Goal: Information Seeking & Learning: Learn about a topic

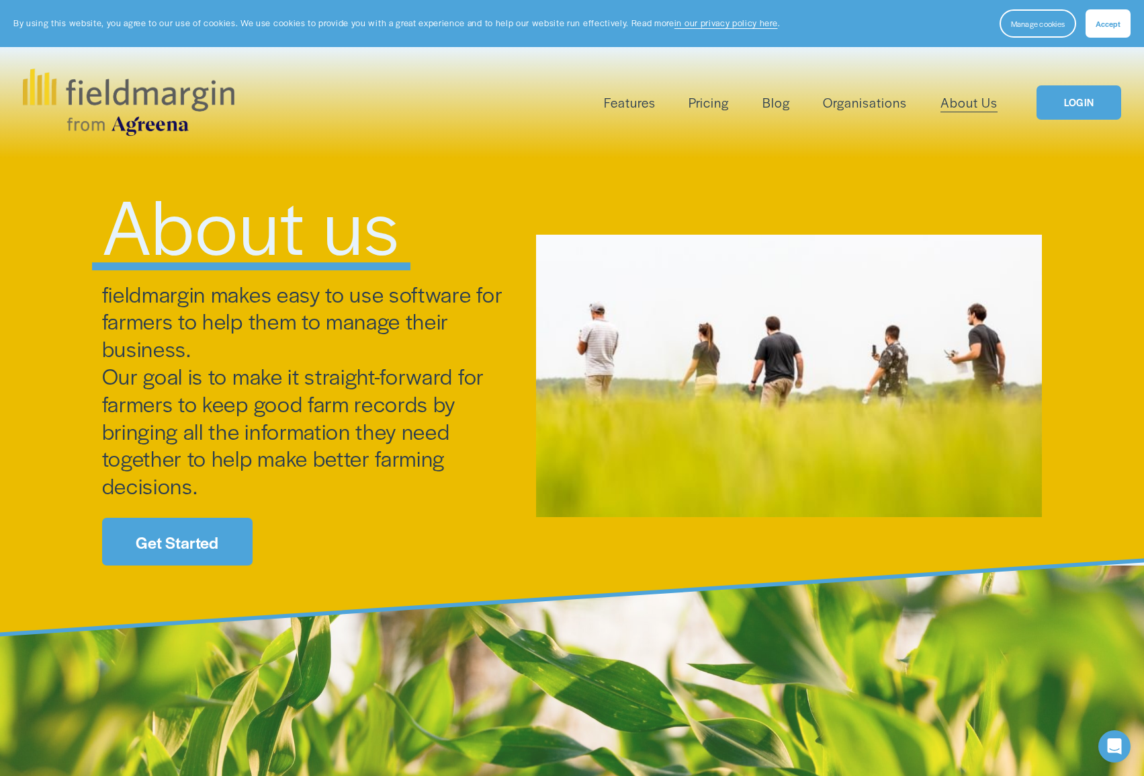
click at [98, 98] on img at bounding box center [128, 102] width 211 height 67
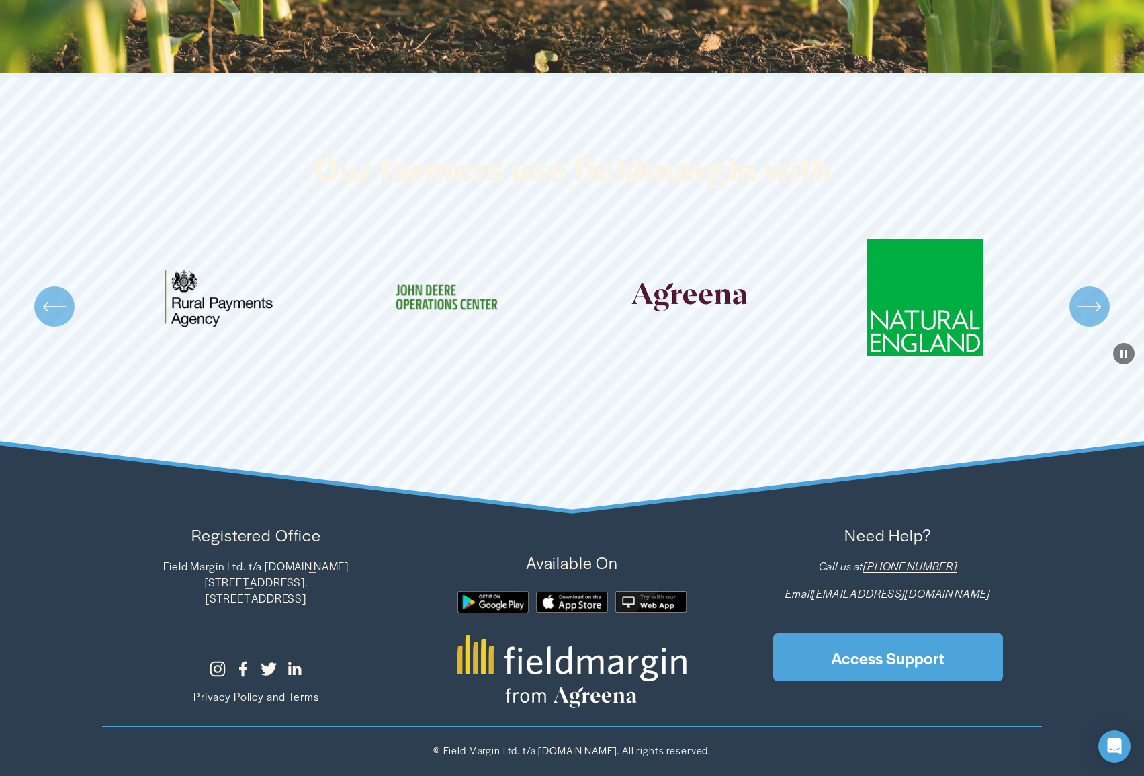
scroll to position [4197, 0]
click at [1095, 309] on icon "\a \a \a Next\a \a" at bounding box center [1090, 306] width 24 height 24
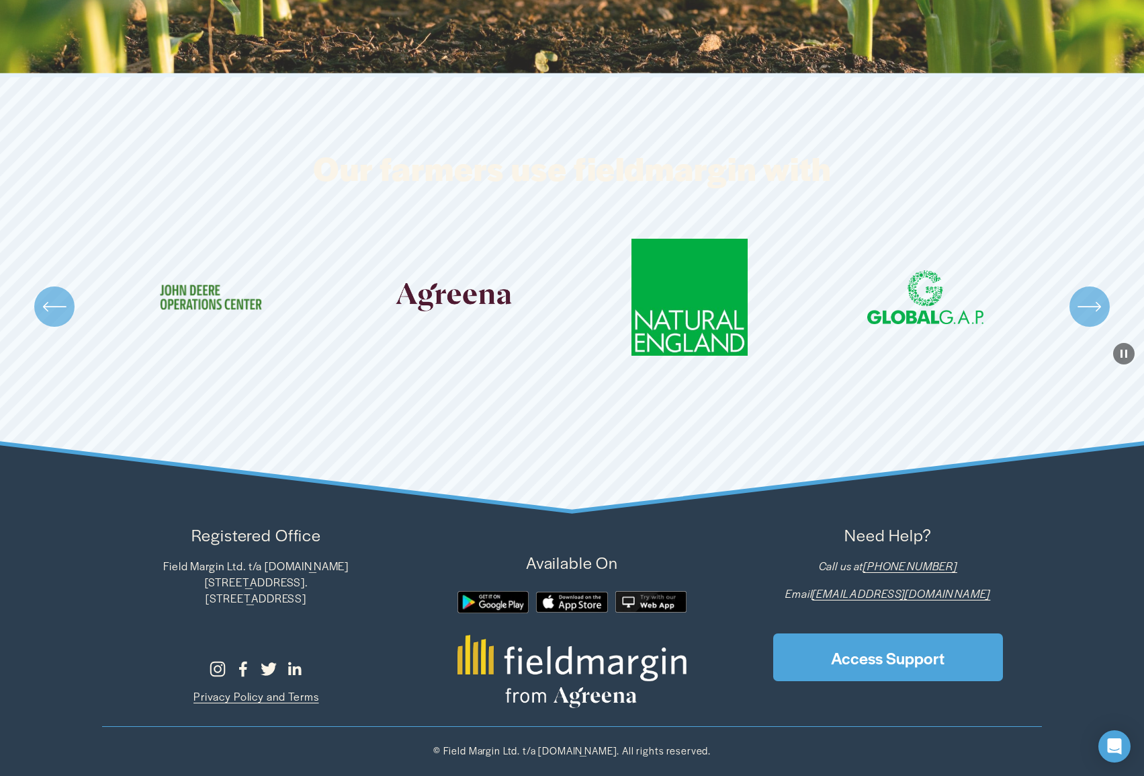
click at [1095, 309] on icon "\a \a \a Next\a \a" at bounding box center [1090, 306] width 24 height 24
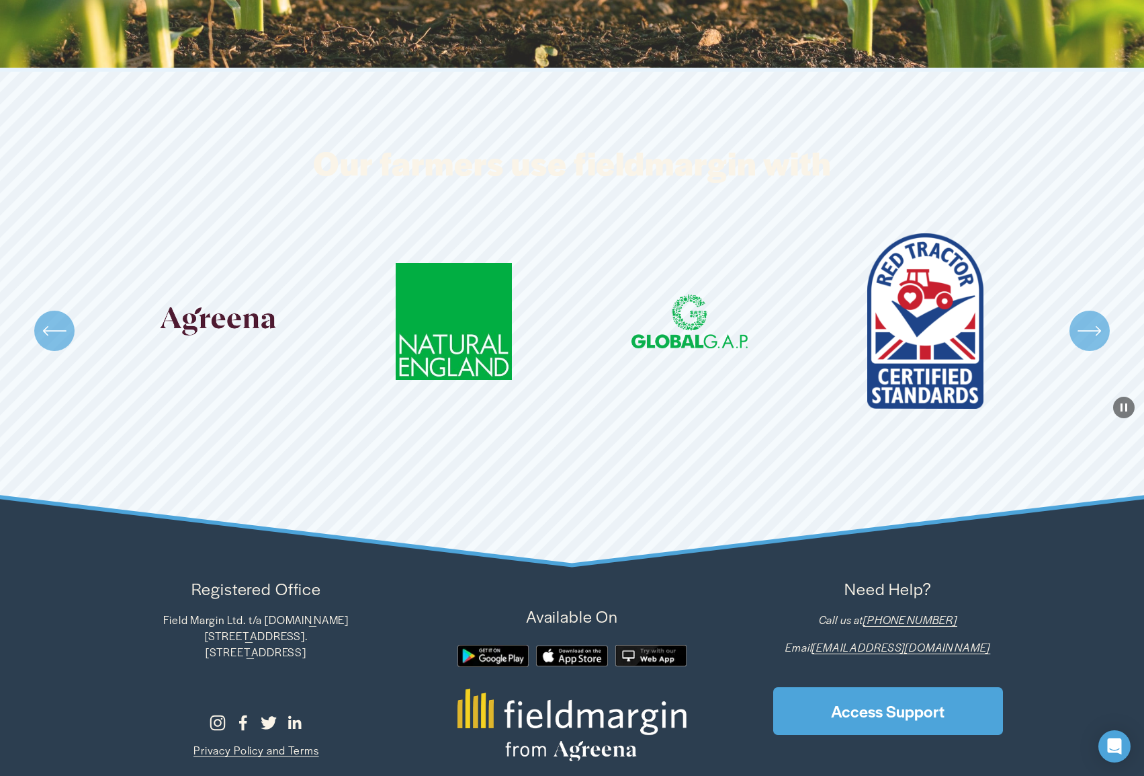
click at [1095, 309] on div "Carousel" at bounding box center [572, 330] width 1144 height 194
click at [1099, 323] on icon "\a \a \a Next\a \a" at bounding box center [1090, 331] width 24 height 24
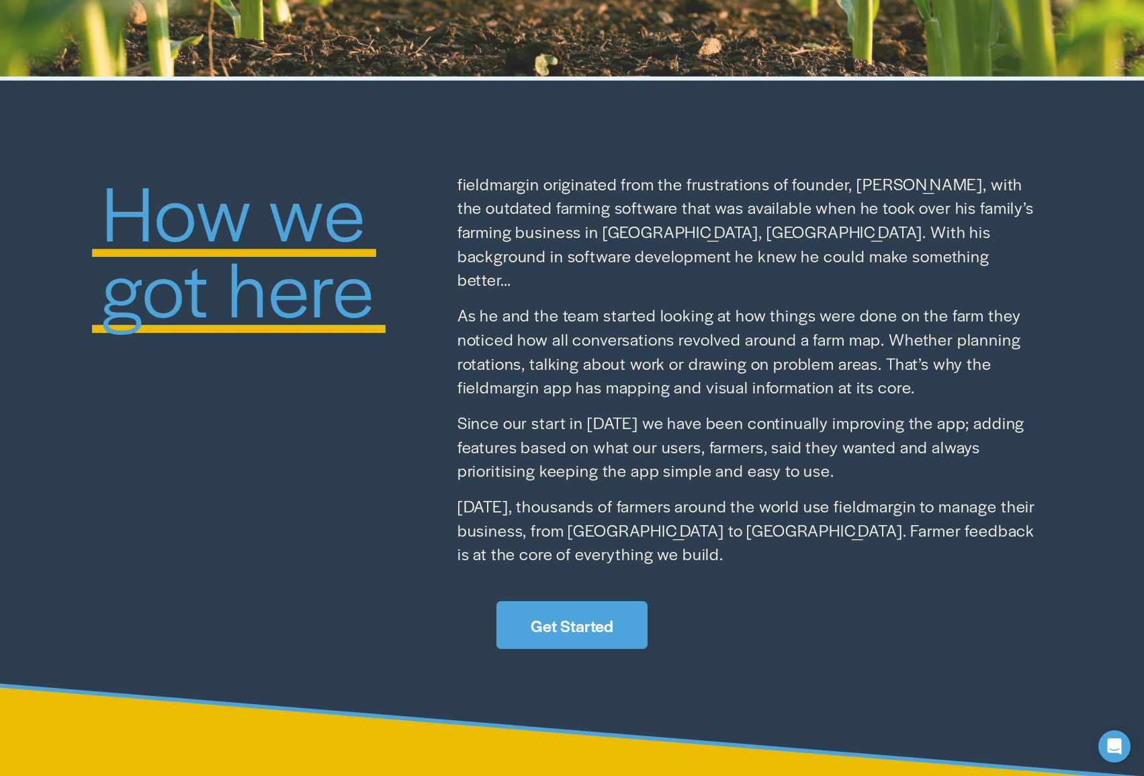
scroll to position [1411, 0]
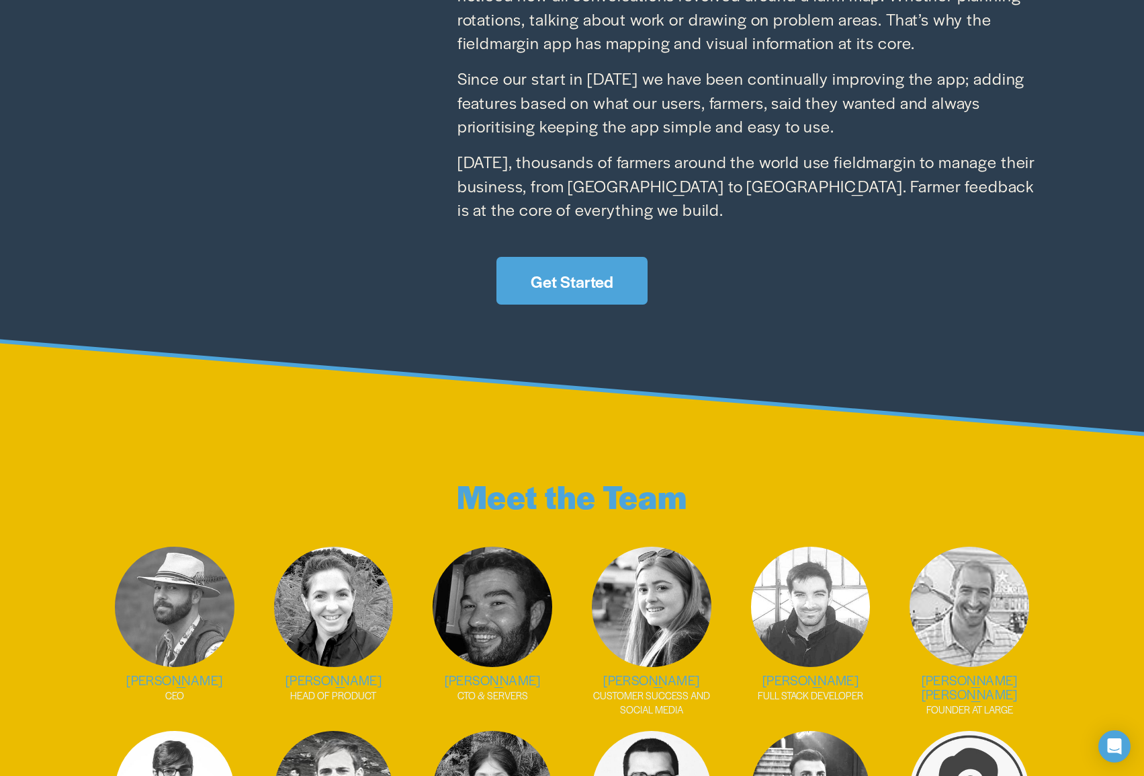
click at [974, 673] on h2 "Mark Faure Walker" at bounding box center [970, 687] width 146 height 28
click at [976, 596] on img at bounding box center [970, 606] width 120 height 120
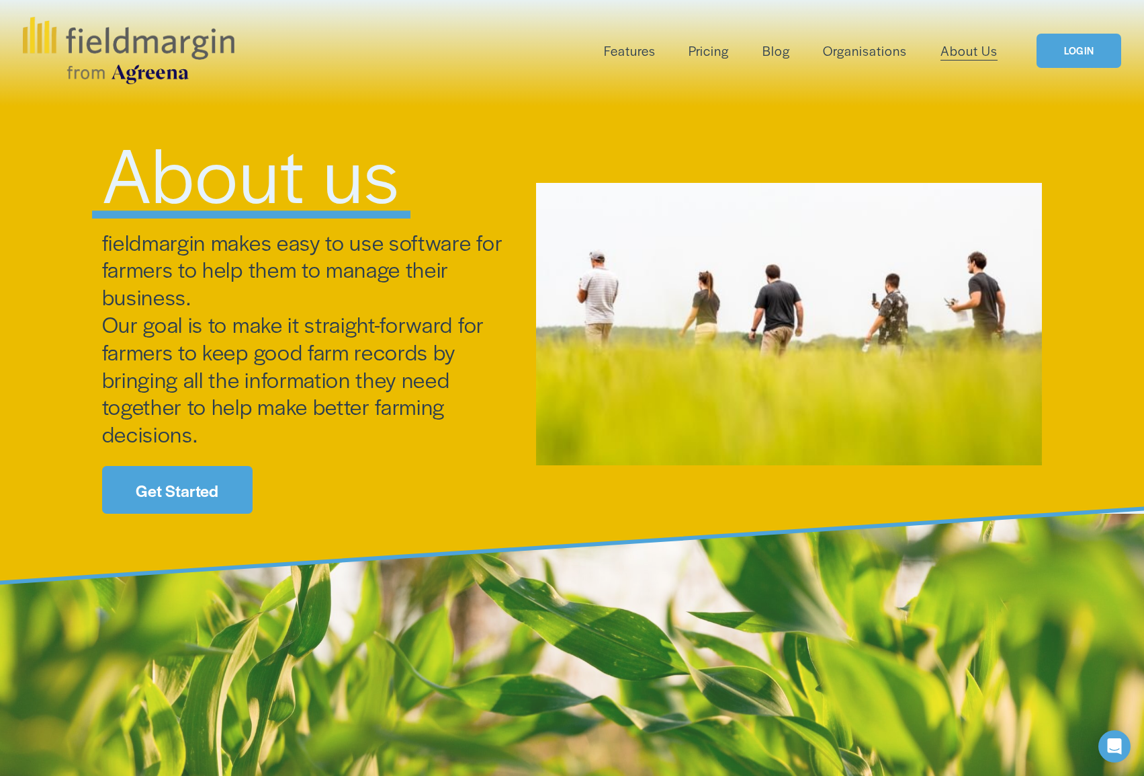
scroll to position [0, 0]
